Goal: Information Seeking & Learning: Learn about a topic

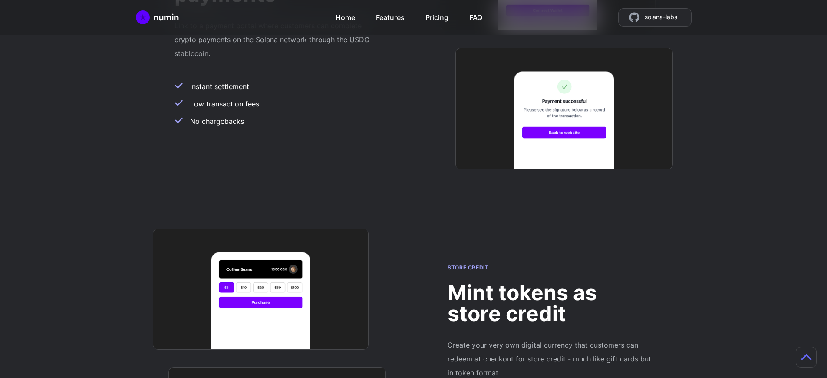
click at [550, 282] on h2 "Mint tokens as store credit" at bounding box center [550, 303] width 205 height 42
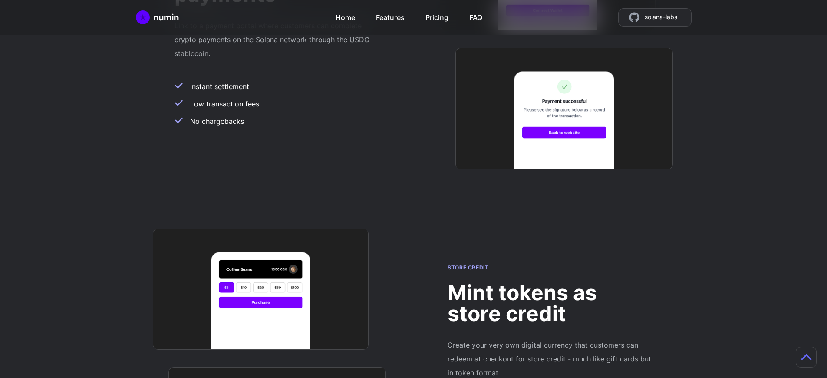
click at [550, 282] on h2 "Mint tokens as store credit" at bounding box center [550, 303] width 205 height 42
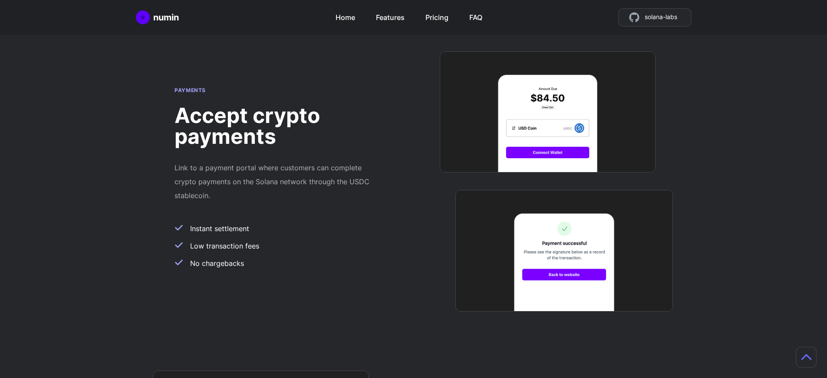
scroll to position [691, 7]
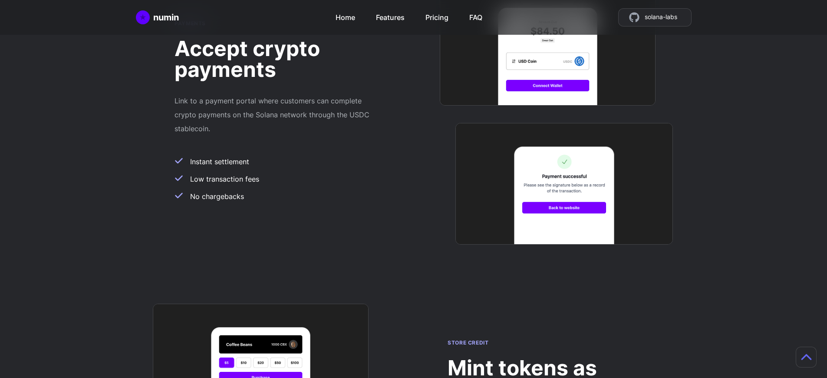
click at [543, 357] on h2 "Mint tokens as store credit" at bounding box center [550, 378] width 205 height 42
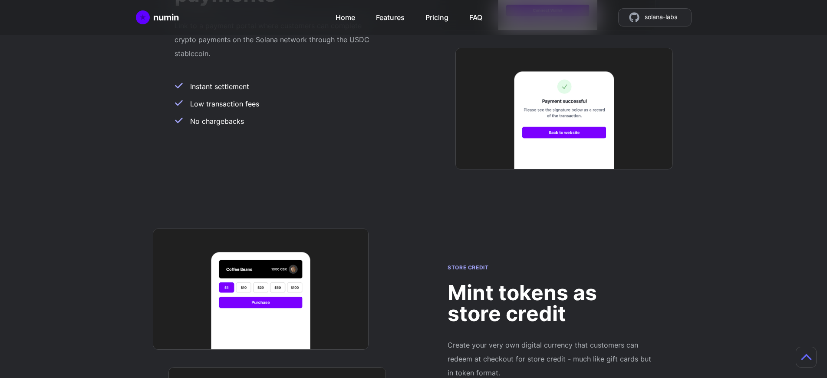
scroll to position [766, 0]
click at [550, 282] on h2 "Mint tokens as store credit" at bounding box center [550, 303] width 205 height 42
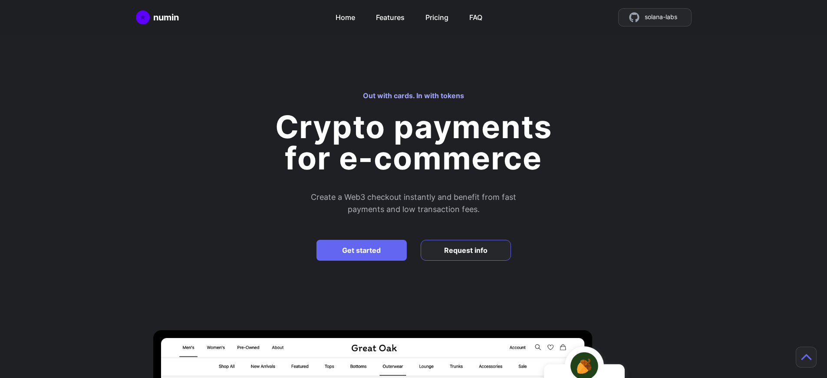
scroll to position [2248, 0]
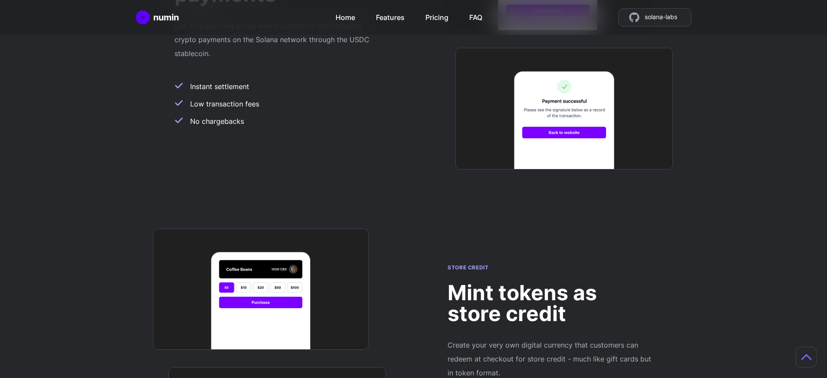
click at [550, 282] on h2 "Mint tokens as store credit" at bounding box center [550, 303] width 205 height 42
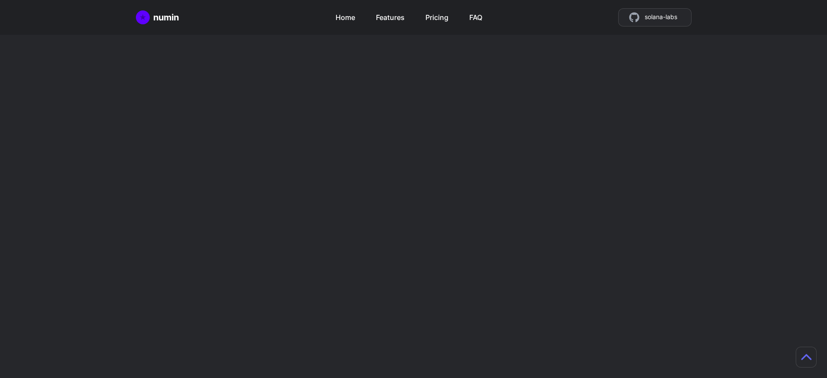
scroll to position [2248, 0]
click at [550, 282] on h2 "Mint tokens as store credit" at bounding box center [550, 303] width 205 height 42
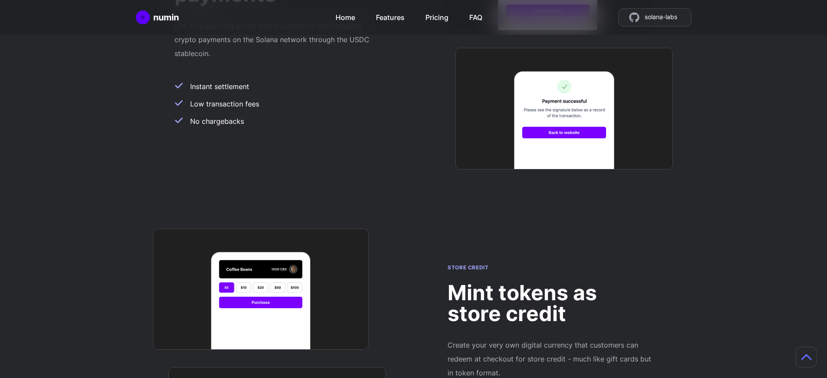
click at [550, 282] on h2 "Mint tokens as store credit" at bounding box center [550, 303] width 205 height 42
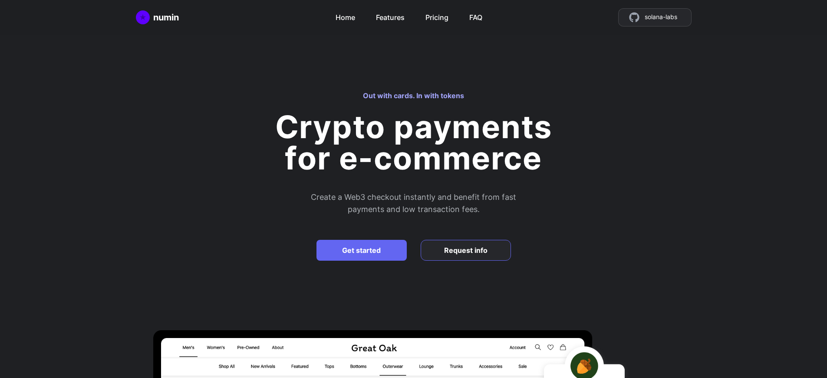
scroll to position [2248, 0]
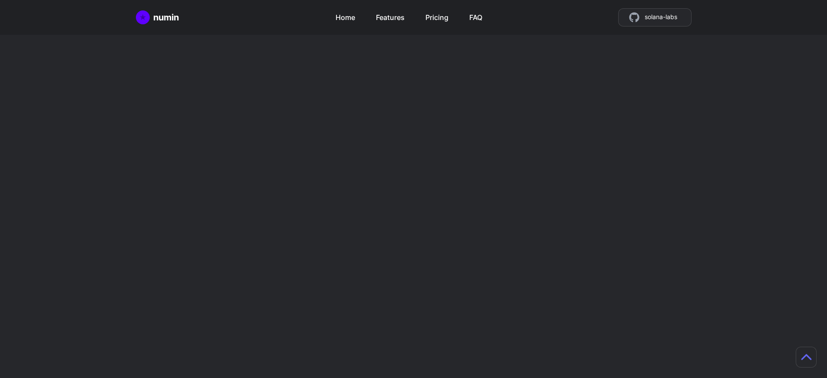
scroll to position [766, 0]
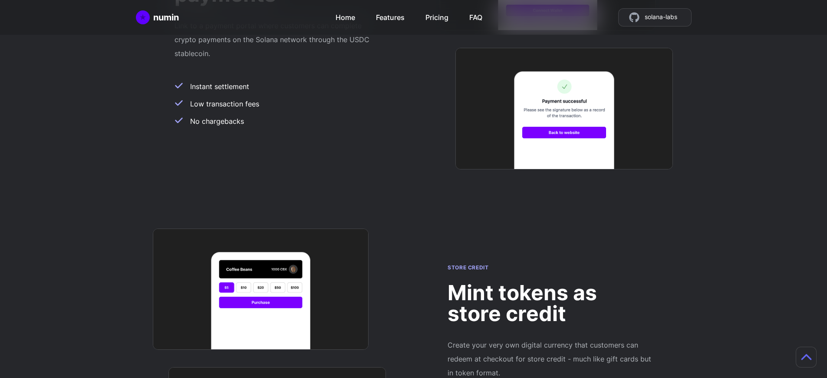
click at [550, 282] on h2 "Mint tokens as store credit" at bounding box center [550, 303] width 205 height 42
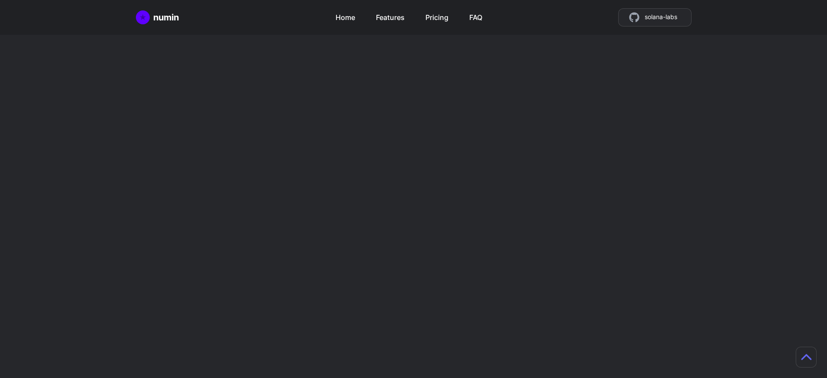
scroll to position [523, 0]
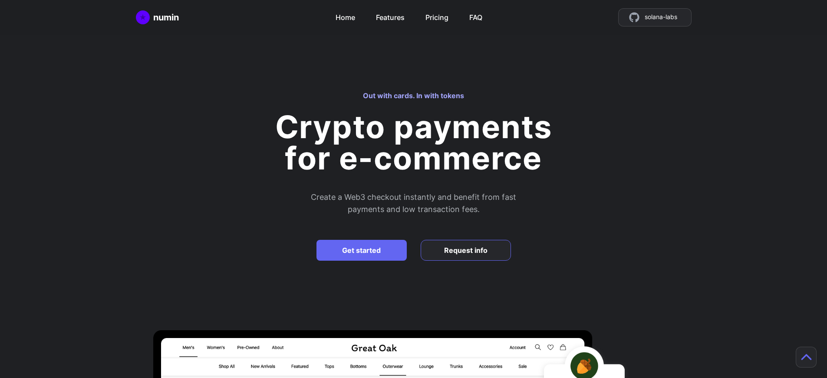
scroll to position [766, 0]
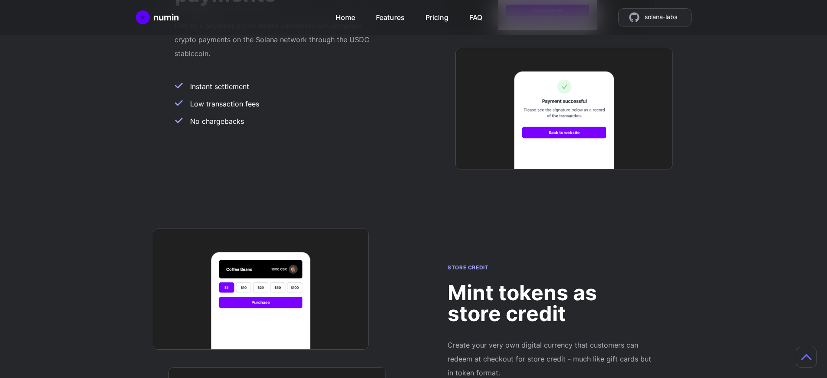
click at [550, 282] on h2 "Mint tokens as store credit" at bounding box center [550, 303] width 205 height 42
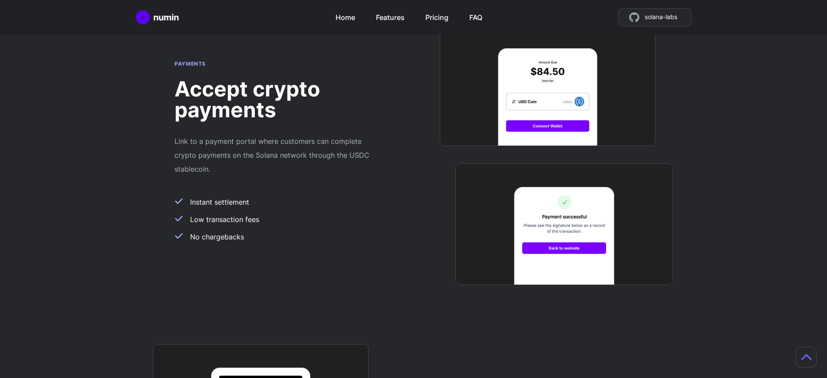
scroll to position [691, 7]
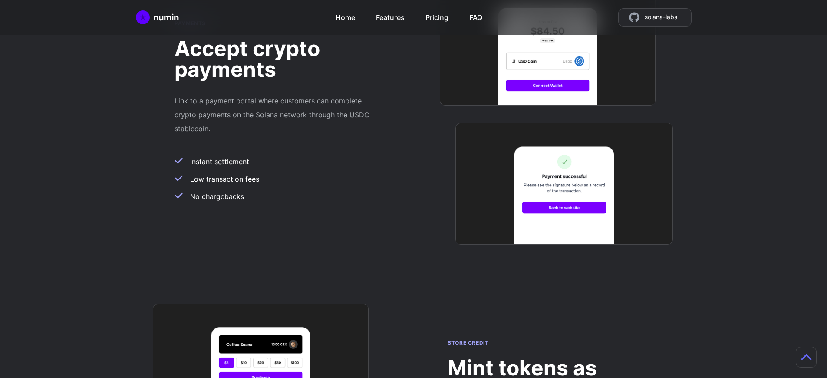
click at [543, 357] on h2 "Mint tokens as store credit" at bounding box center [550, 378] width 205 height 42
click at [270, 21] on div "numin Home Features Pricing FAQ solana-labs" at bounding box center [414, 17] width 556 height 18
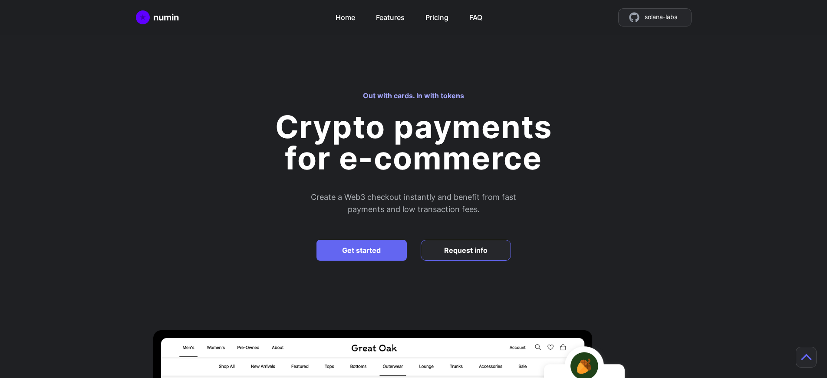
scroll to position [2248, 0]
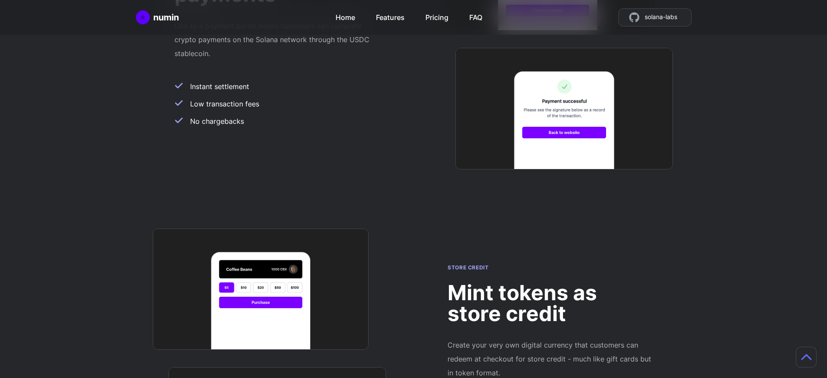
click at [550, 282] on h2 "Mint tokens as store credit" at bounding box center [550, 303] width 205 height 42
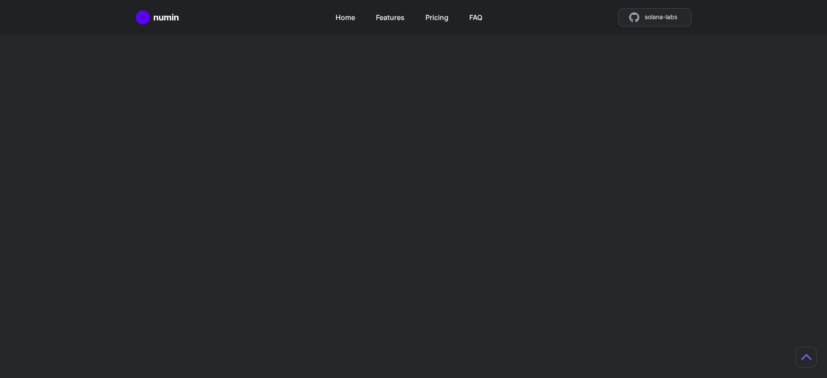
scroll to position [1412, 0]
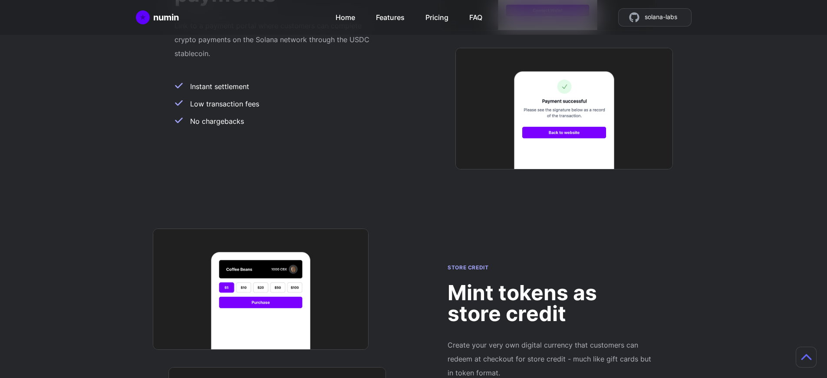
click at [550, 282] on h2 "Mint tokens as store credit" at bounding box center [550, 303] width 205 height 42
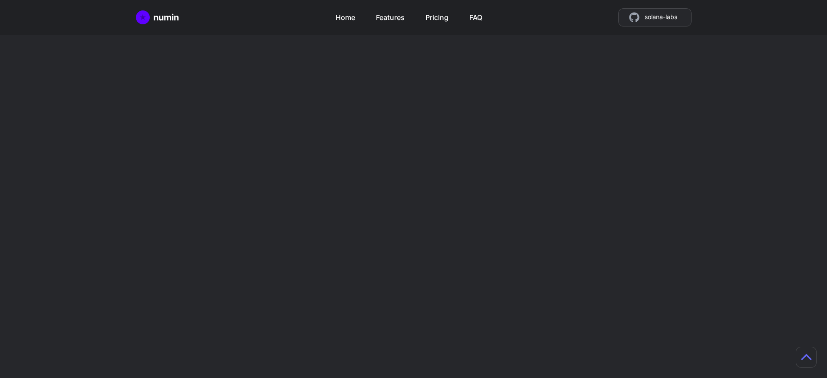
click at [550, 282] on h2 "Mint tokens as store credit" at bounding box center [550, 303] width 205 height 42
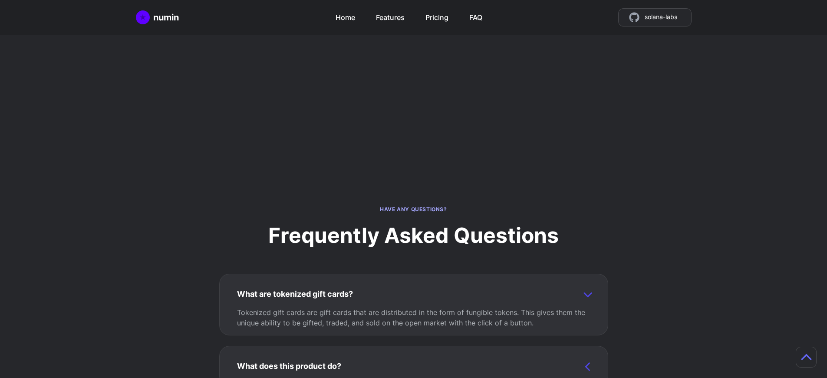
scroll to position [2248, 0]
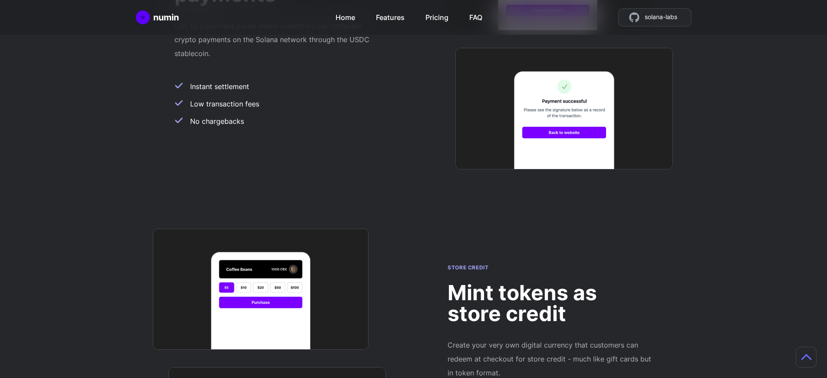
click at [550, 282] on h2 "Mint tokens as store credit" at bounding box center [550, 303] width 205 height 42
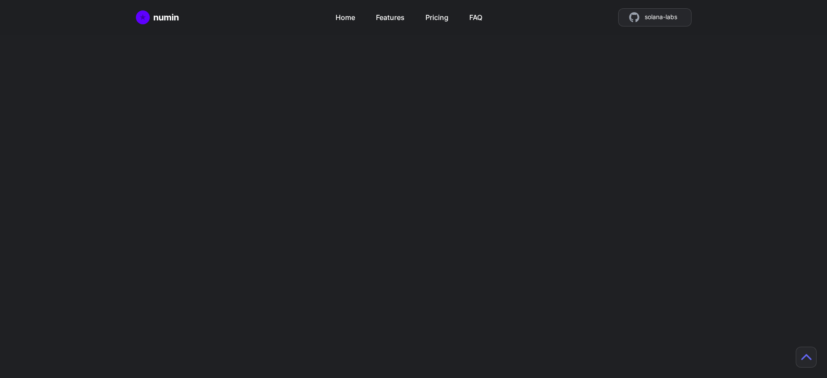
scroll to position [766, 0]
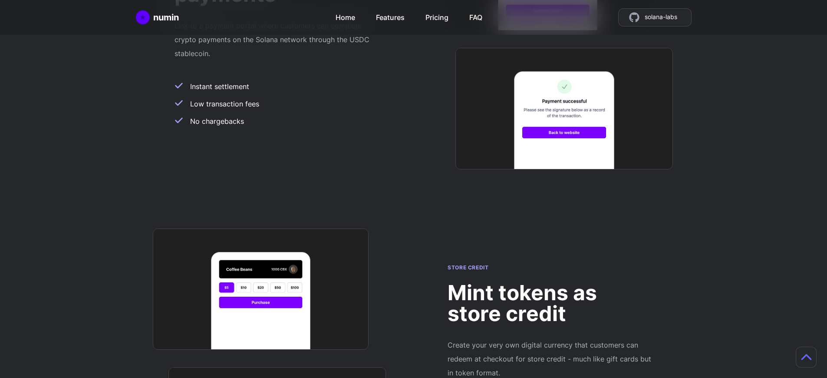
click at [550, 282] on h2 "Mint tokens as store credit" at bounding box center [550, 303] width 205 height 42
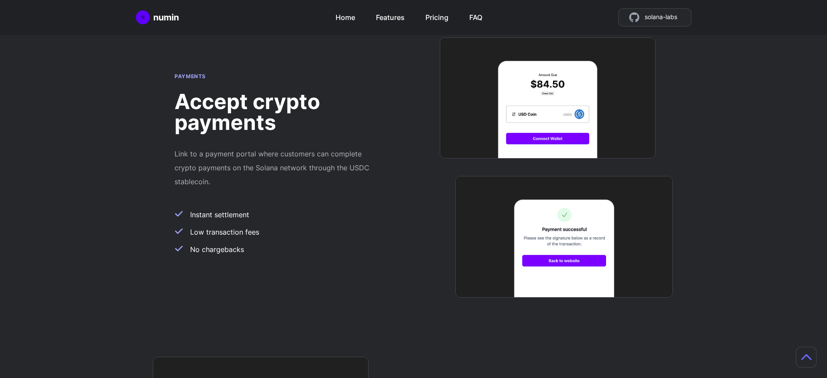
scroll to position [691, 7]
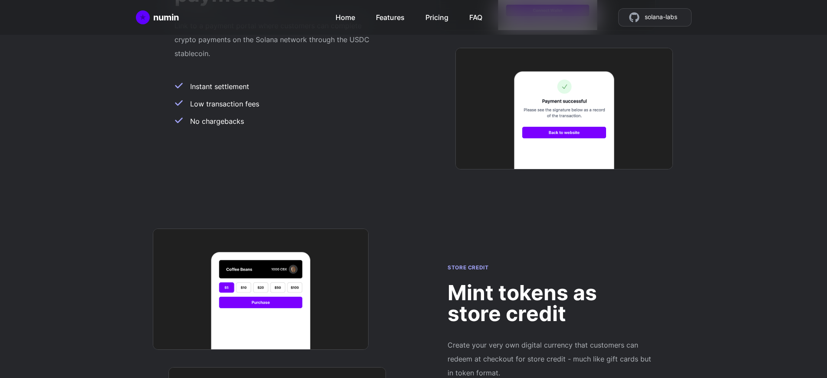
scroll to position [766, 0]
click at [550, 282] on h2 "Mint tokens as store credit" at bounding box center [550, 303] width 205 height 42
